Goal: Find specific page/section: Find specific page/section

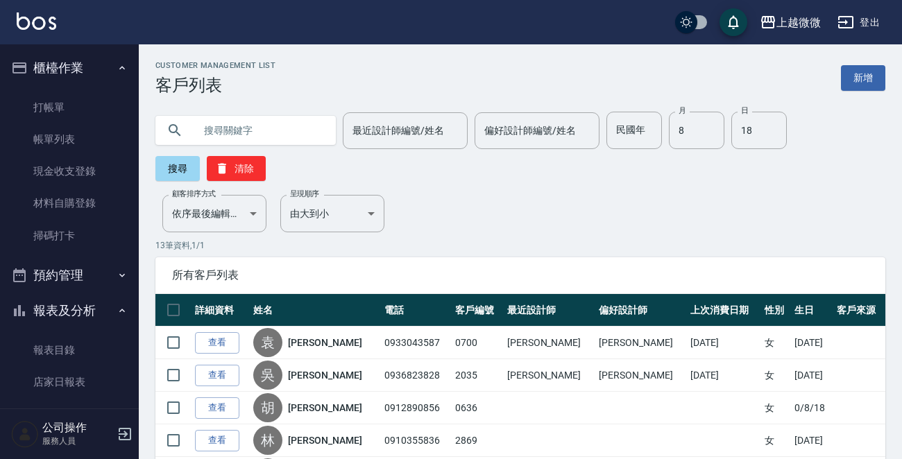
scroll to position [312, 0]
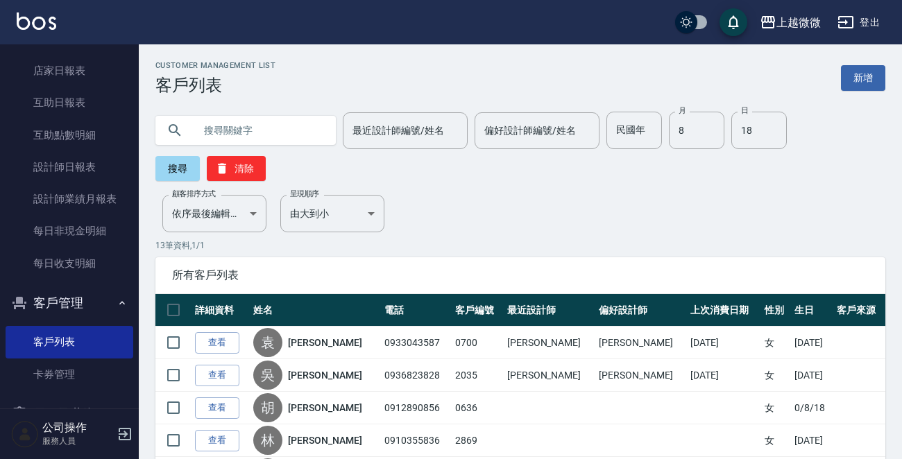
click at [285, 130] on input "text" at bounding box center [259, 130] width 130 height 37
click at [187, 170] on button "搜尋" at bounding box center [177, 168] width 44 height 25
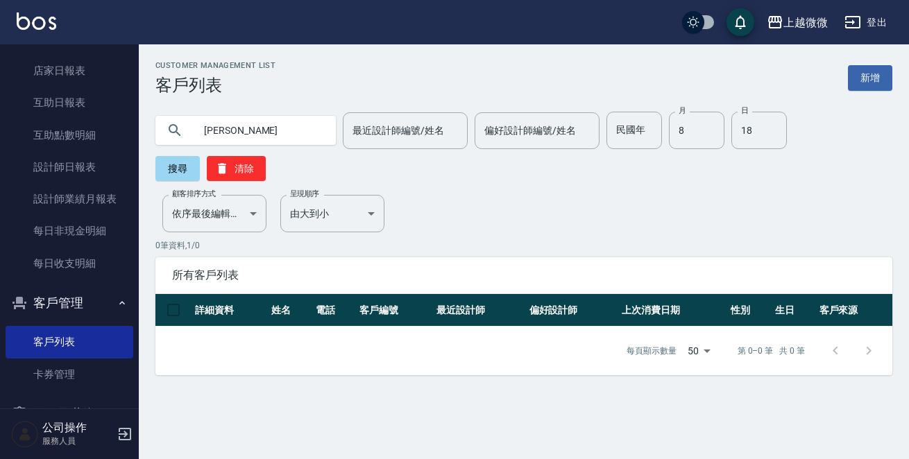
click at [215, 137] on input "[PERSON_NAME]" at bounding box center [259, 130] width 130 height 37
type input "[PERSON_NAME]"
click at [200, 156] on button "搜尋" at bounding box center [177, 168] width 44 height 25
click at [670, 126] on input "8" at bounding box center [697, 130] width 56 height 37
click at [758, 130] on input "18" at bounding box center [759, 130] width 56 height 37
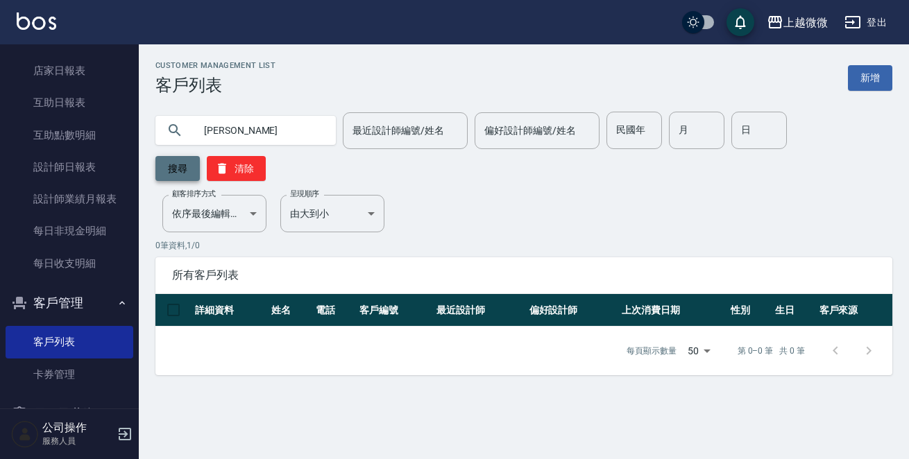
click at [200, 156] on button "搜尋" at bounding box center [177, 168] width 44 height 25
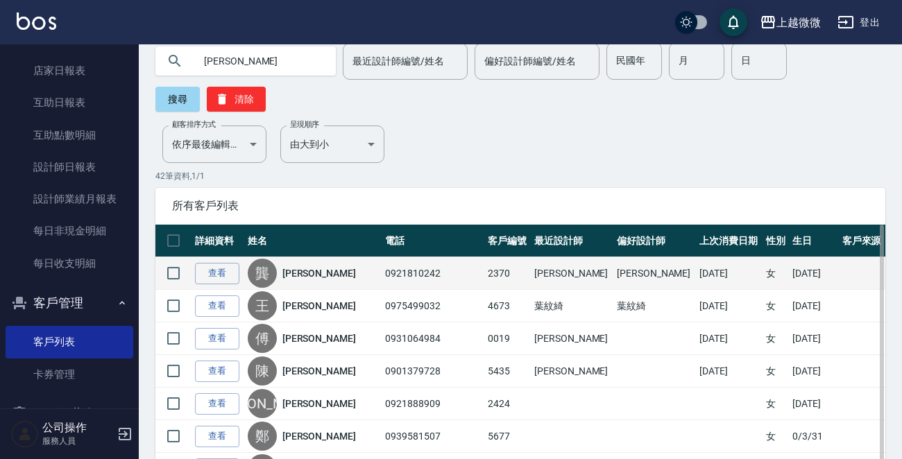
scroll to position [0, 0]
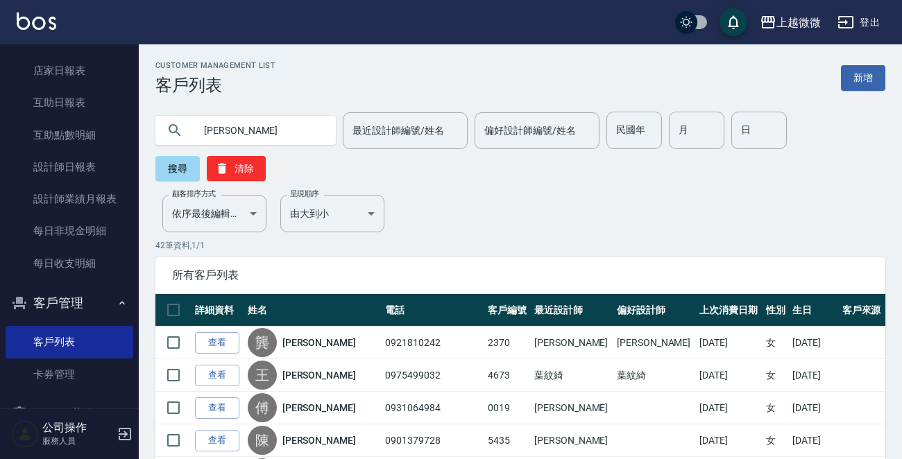
click at [200, 136] on input "[PERSON_NAME]" at bounding box center [259, 130] width 130 height 37
type input "[PERSON_NAME]"
click at [166, 168] on button "搜尋" at bounding box center [177, 168] width 44 height 25
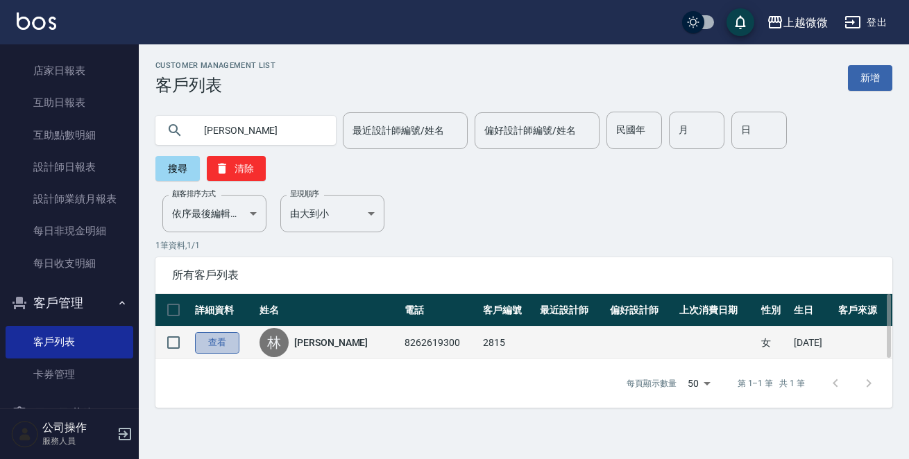
click at [210, 332] on link "查看" at bounding box center [217, 343] width 44 height 22
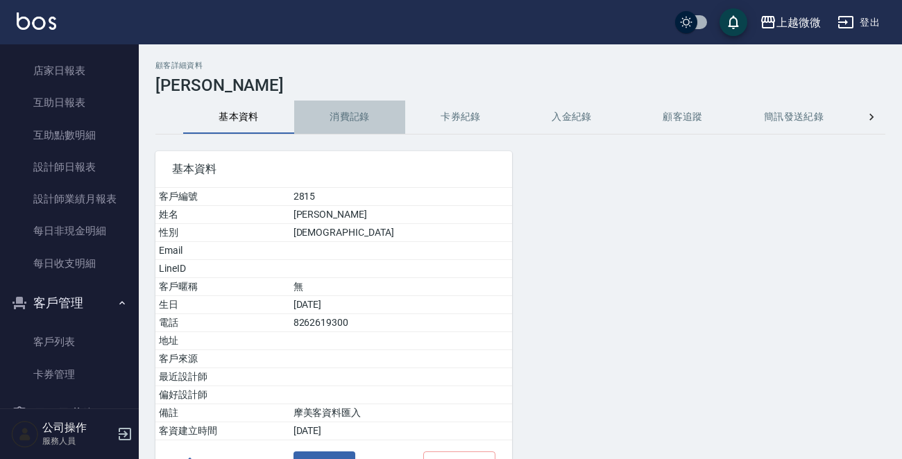
click at [347, 106] on button "消費記錄" at bounding box center [349, 117] width 111 height 33
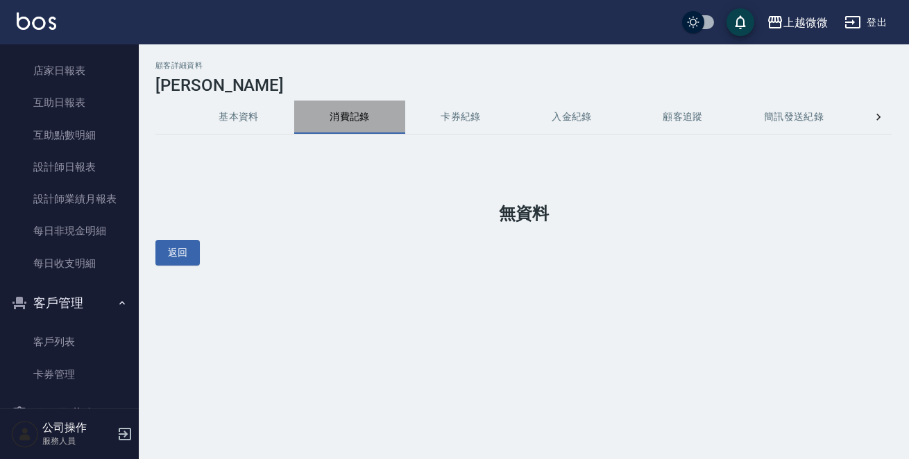
click at [348, 118] on button "消費記錄" at bounding box center [349, 117] width 111 height 33
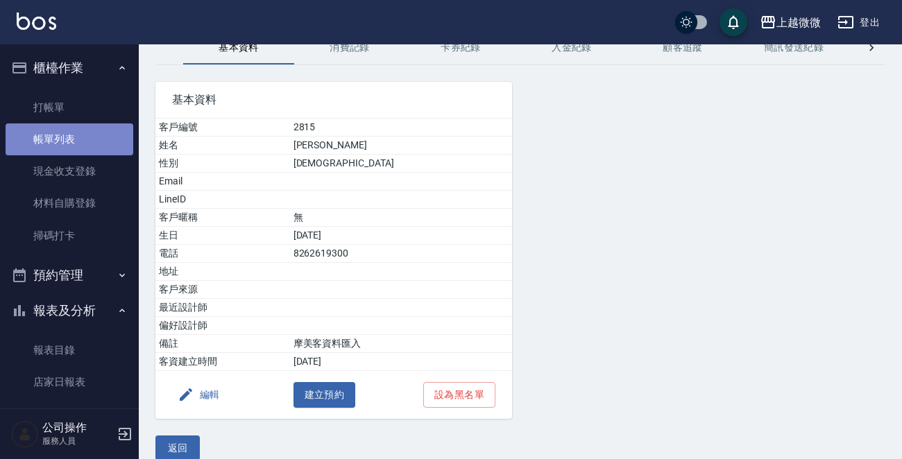
click at [93, 144] on link "帳單列表" at bounding box center [70, 140] width 128 height 32
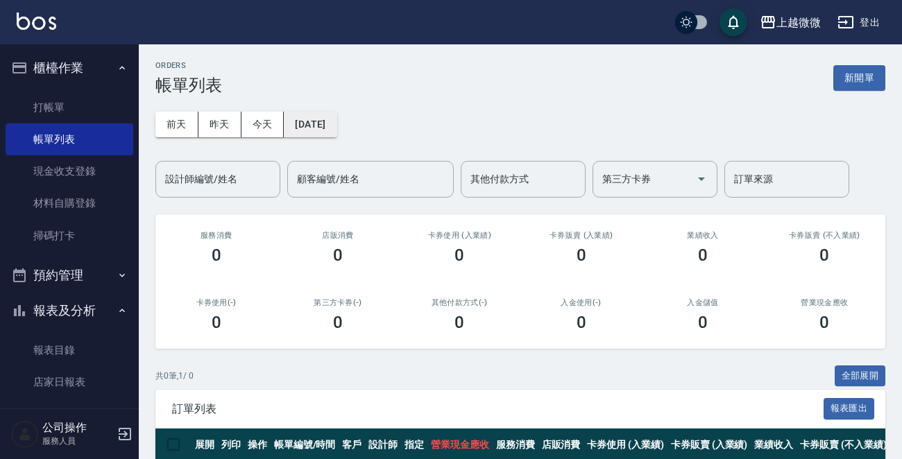
click at [334, 124] on button "[DATE]" at bounding box center [310, 125] width 53 height 26
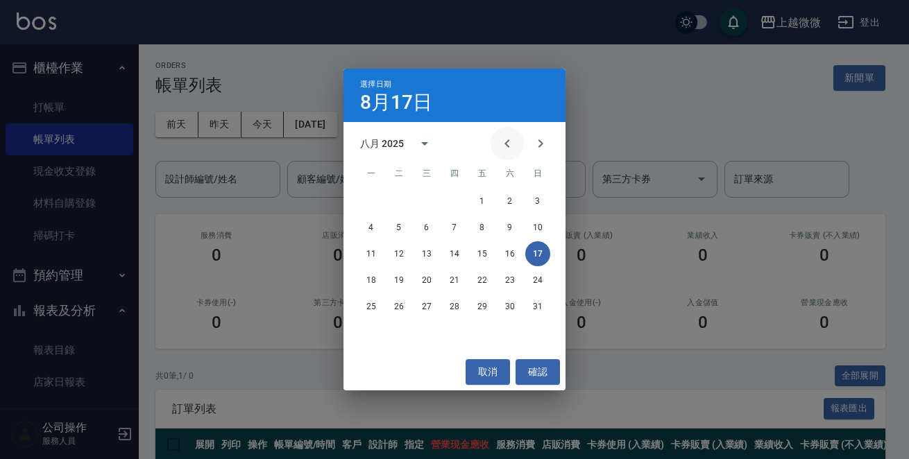
click at [505, 143] on icon "Previous month" at bounding box center [506, 143] width 5 height 8
click at [425, 255] on button "16" at bounding box center [426, 253] width 25 height 25
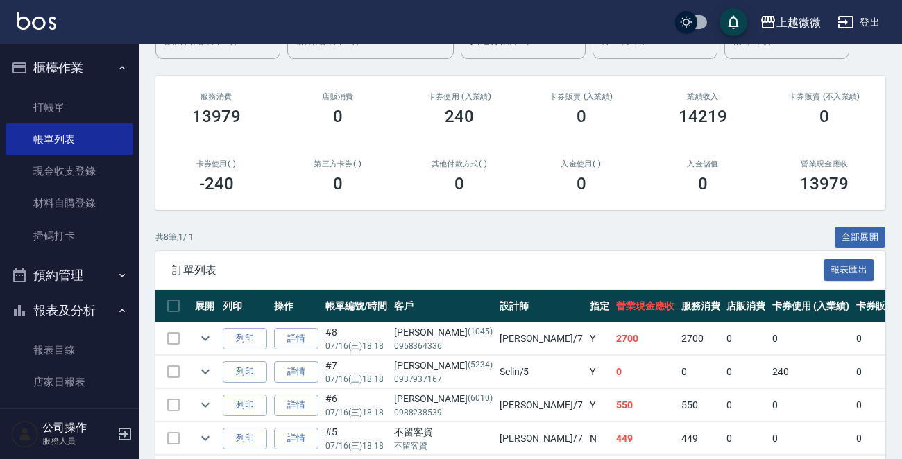
scroll to position [332, 0]
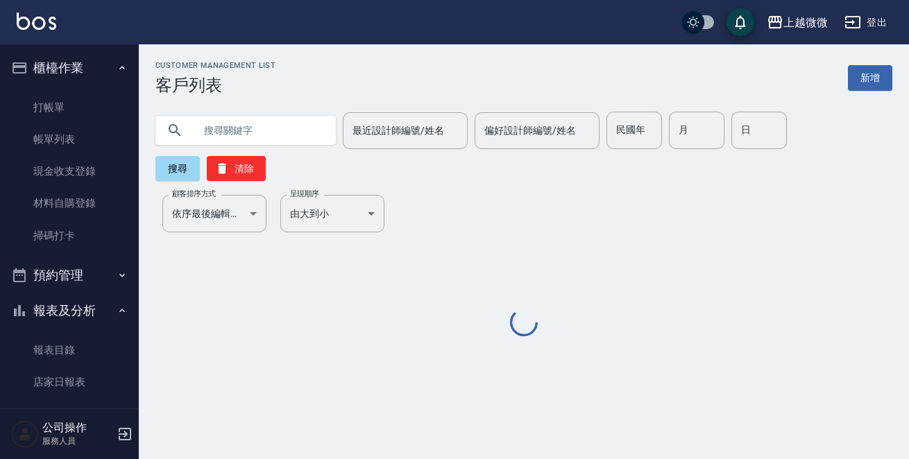
click at [236, 119] on input "text" at bounding box center [259, 130] width 130 height 37
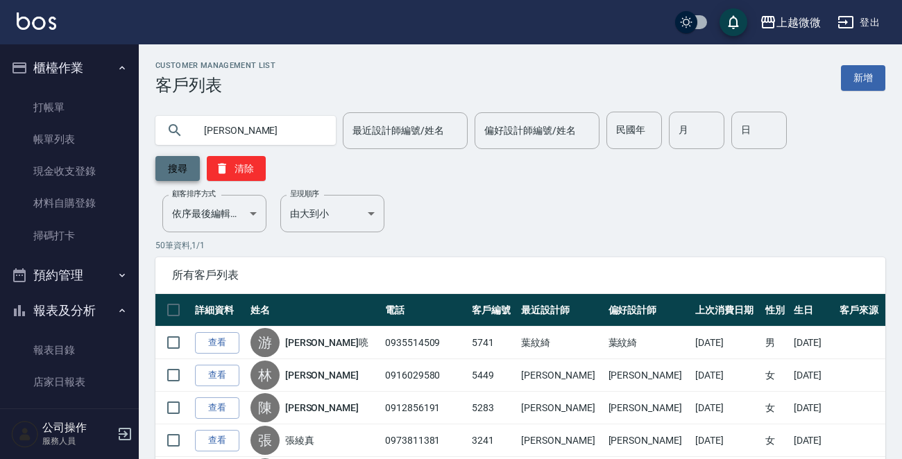
click at [191, 160] on button "搜尋" at bounding box center [177, 168] width 44 height 25
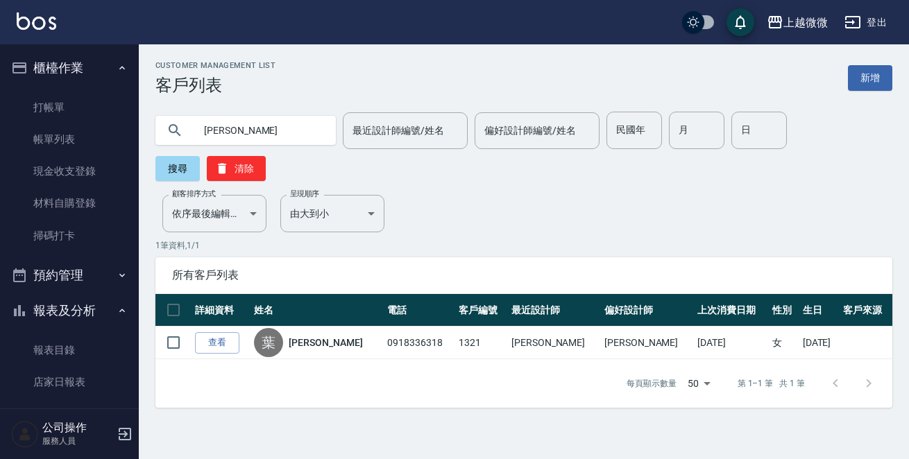
click at [223, 128] on input "[PERSON_NAME]" at bounding box center [259, 130] width 130 height 37
type input "凌"
type input "[PERSON_NAME]"
click at [200, 156] on button "搜尋" at bounding box center [177, 168] width 44 height 25
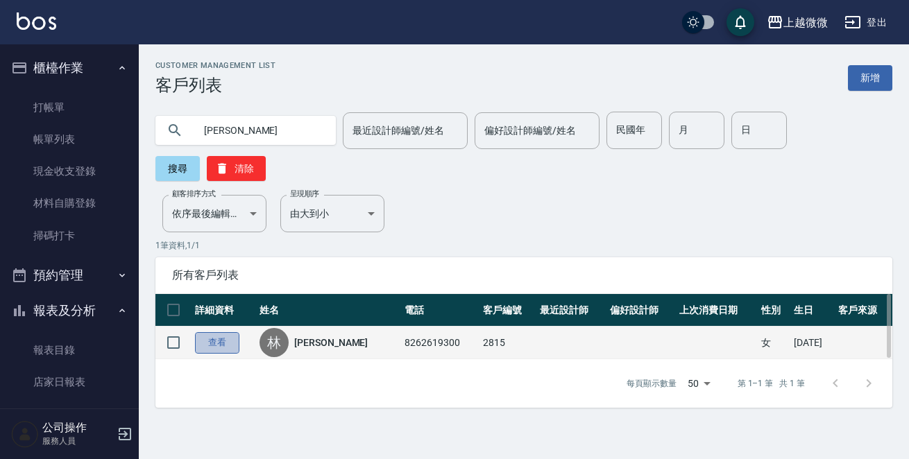
click at [224, 332] on link "查看" at bounding box center [217, 343] width 44 height 22
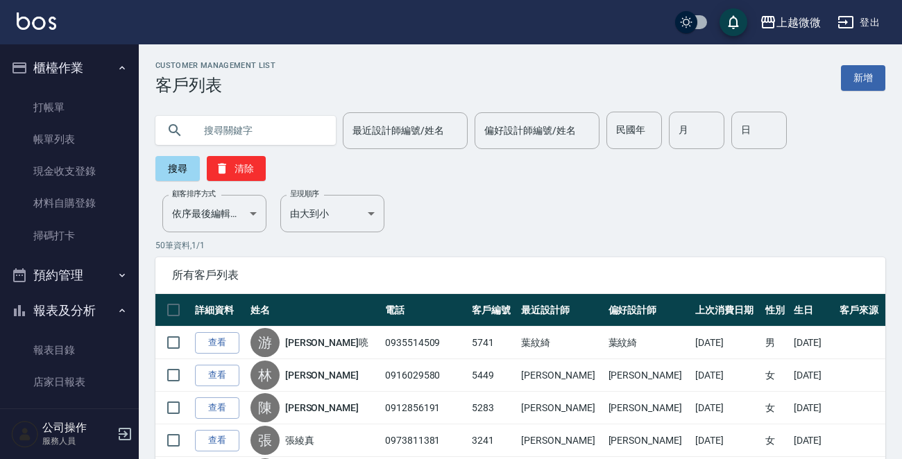
click at [228, 133] on input "text" at bounding box center [259, 130] width 130 height 37
type input "[PERSON_NAME]"
click at [185, 167] on button "搜尋" at bounding box center [177, 168] width 44 height 25
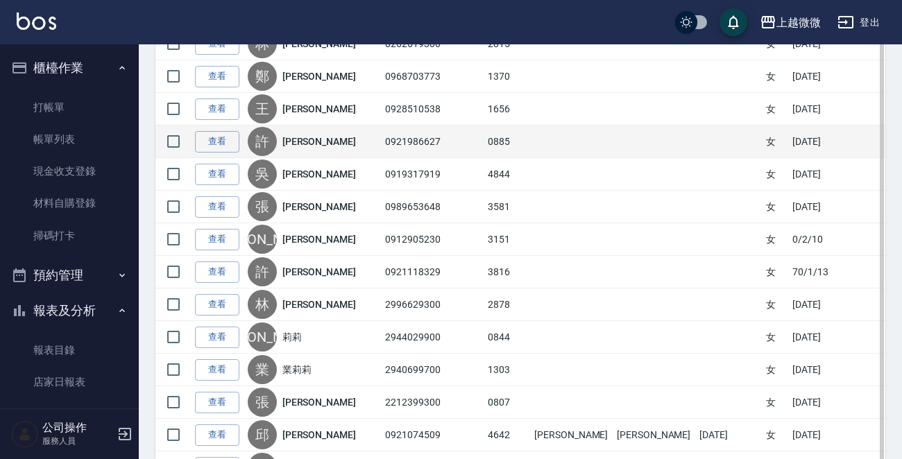
scroll to position [1298, 0]
